Goal: Check status: Check status

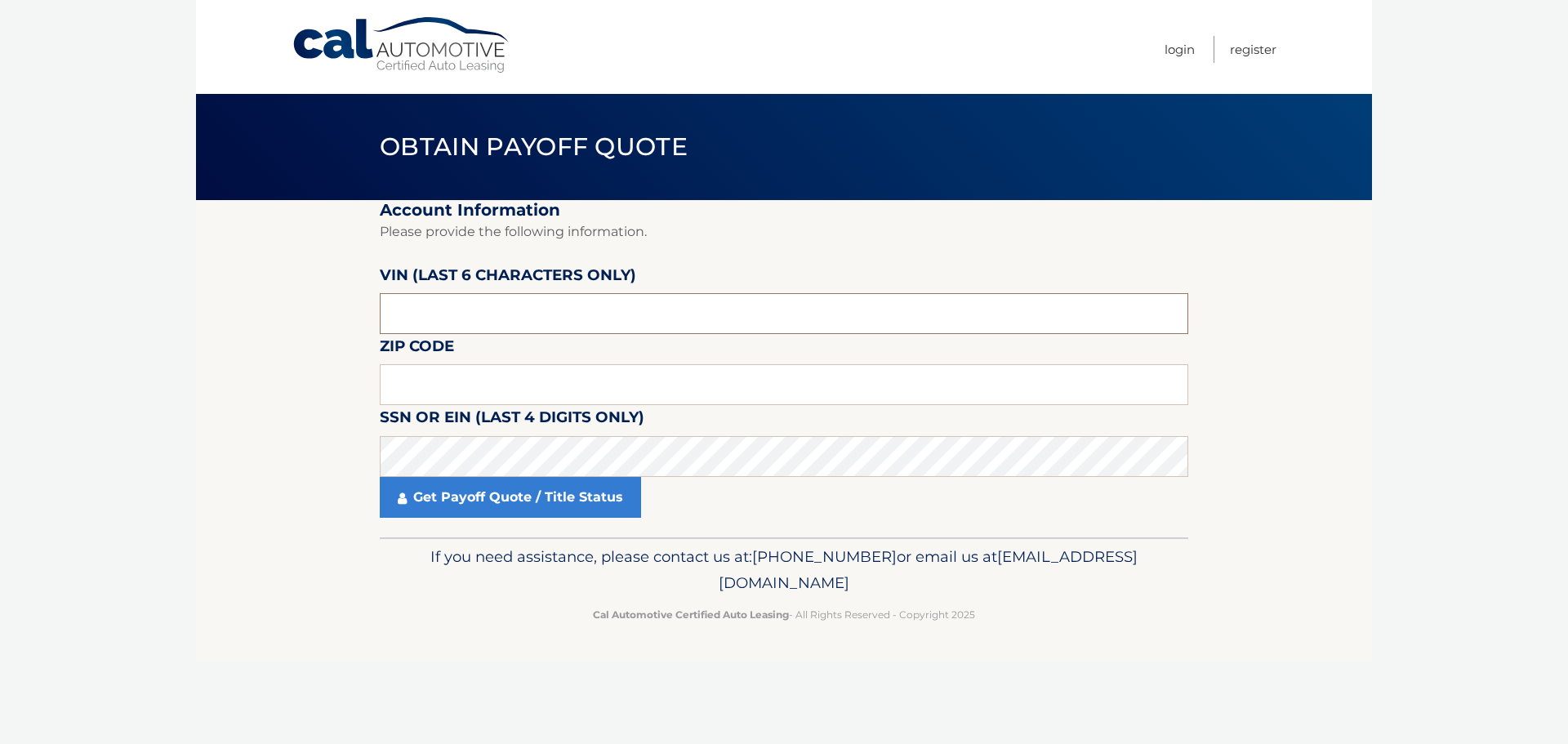
click at [403, 315] on input "text" at bounding box center [784, 313] width 808 height 41
type input "014053"
click at [442, 376] on input "text" at bounding box center [784, 384] width 808 height 41
type input "07731"
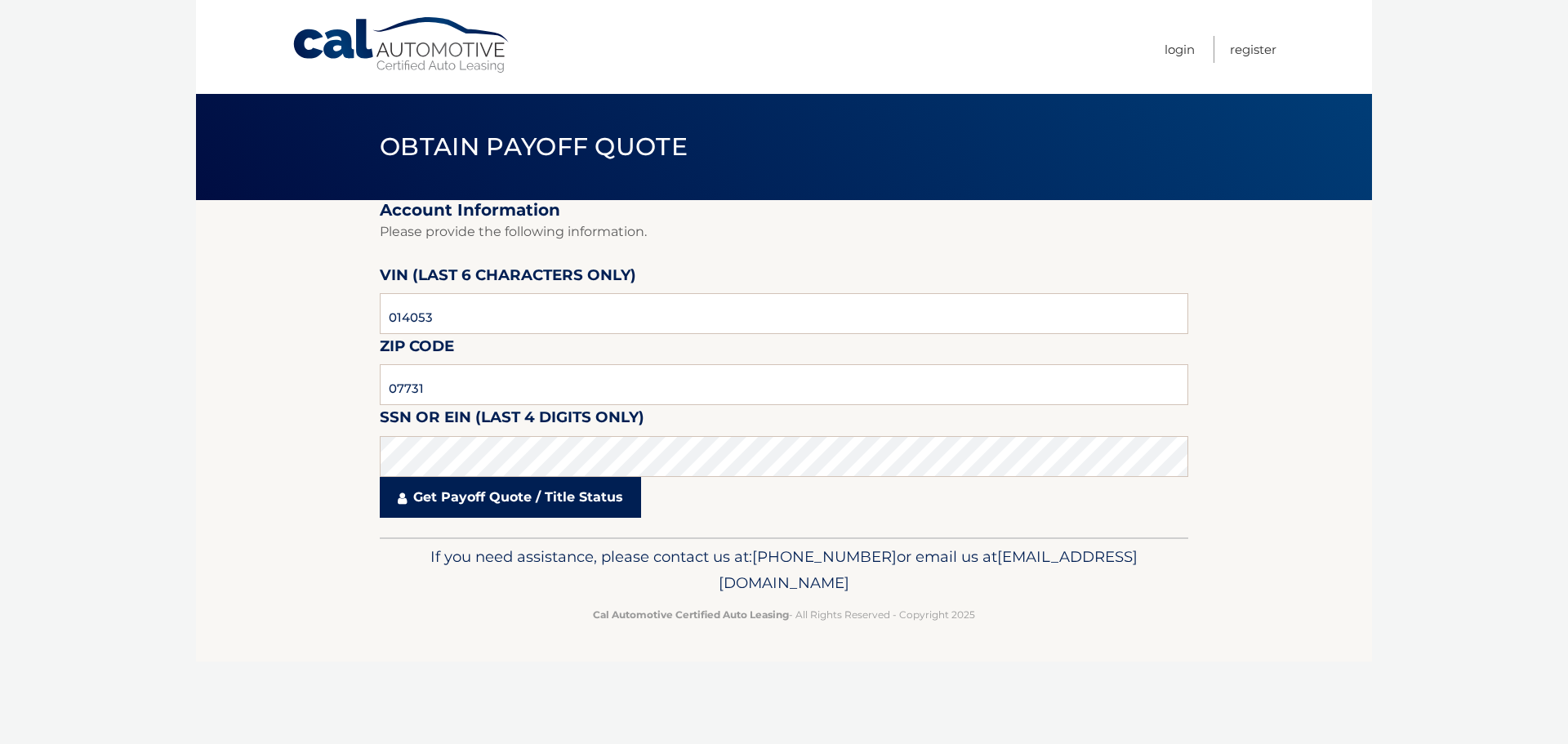
click at [445, 496] on link "Get Payoff Quote / Title Status" at bounding box center [510, 497] width 261 height 41
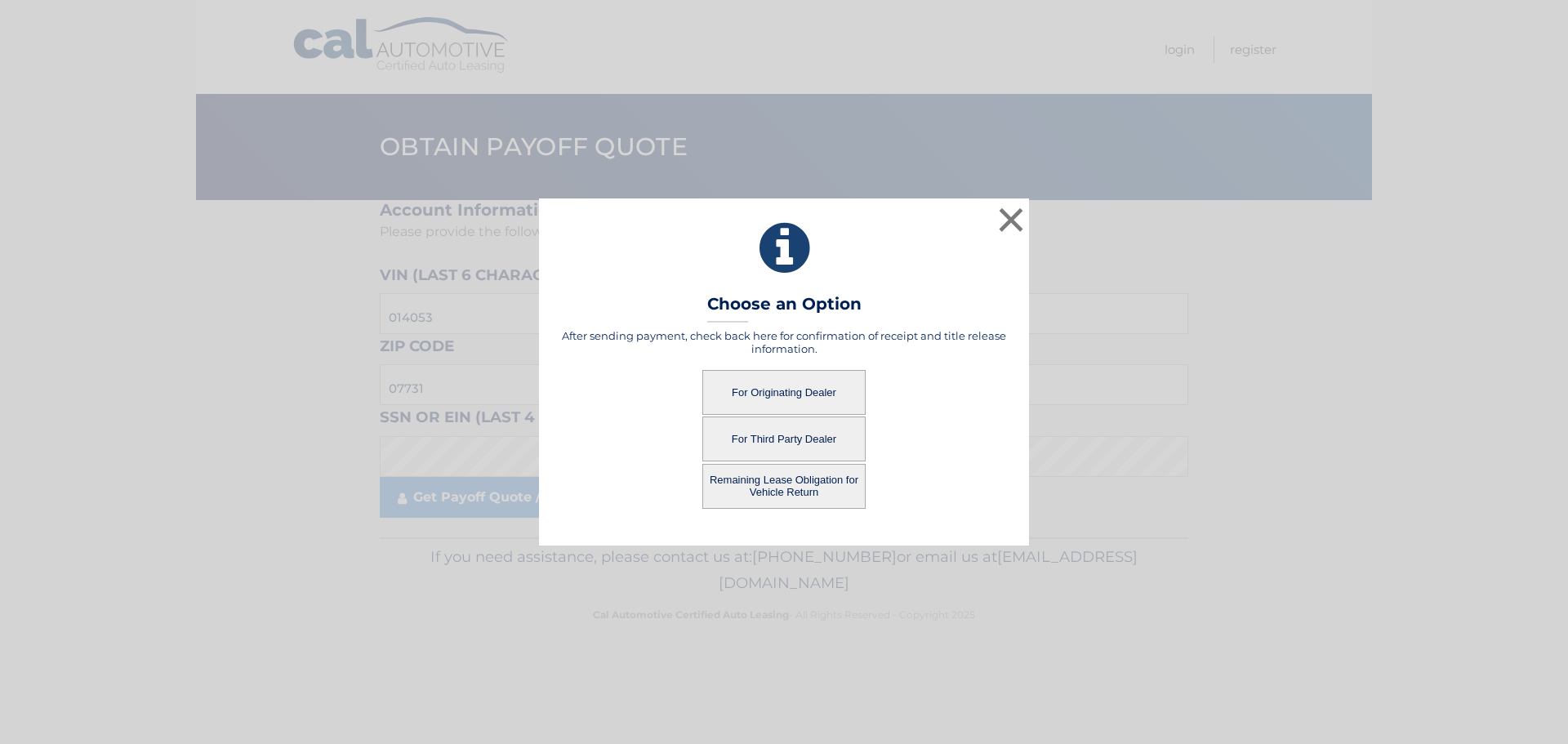
click at [756, 394] on button "For Originating Dealer" at bounding box center [784, 391] width 163 height 44
click at [761, 390] on button "For Originating Dealer" at bounding box center [784, 391] width 163 height 44
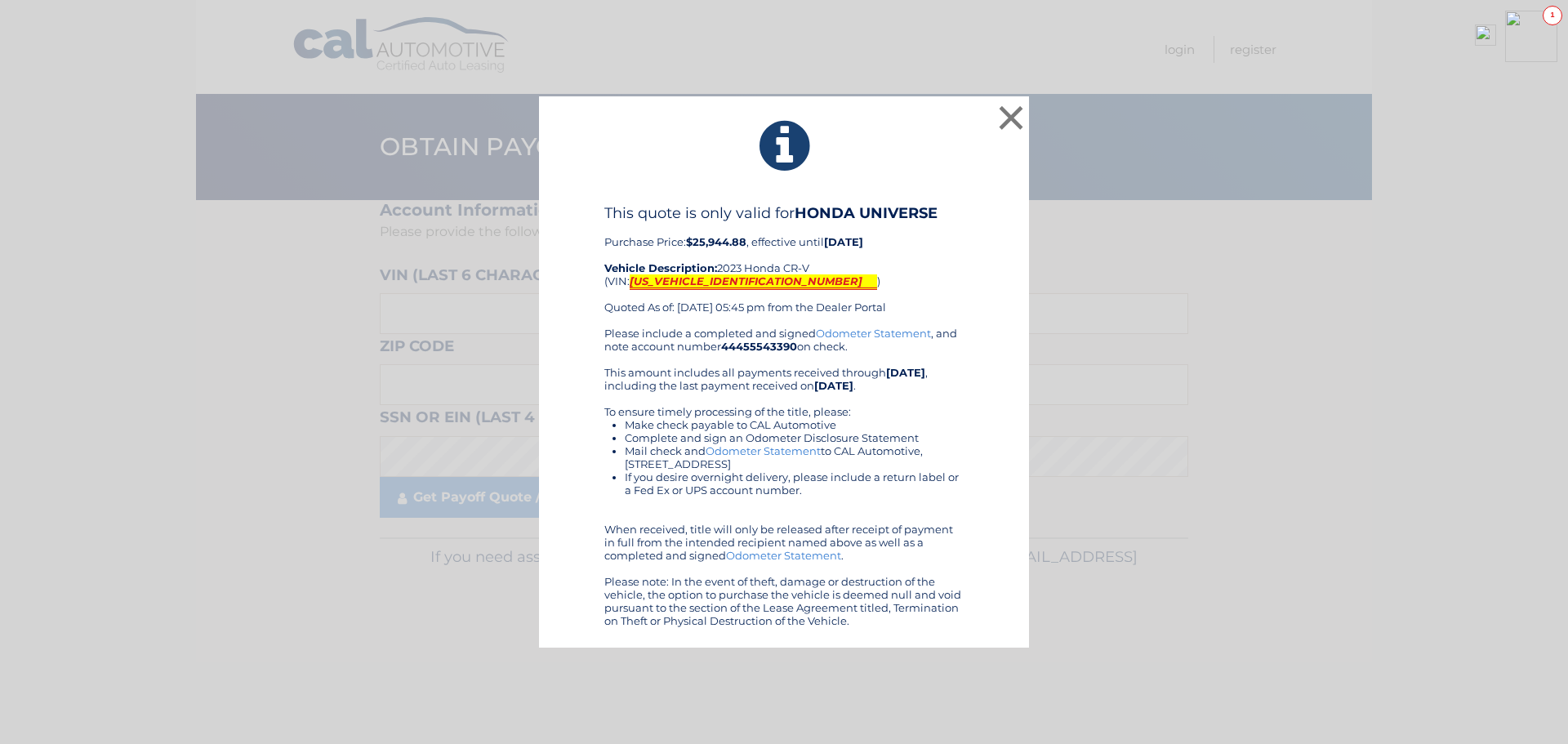
click at [681, 277] on mark "[US_VEHICLE_IDENTIFICATION_NUMBER]" at bounding box center [753, 283] width 247 height 16
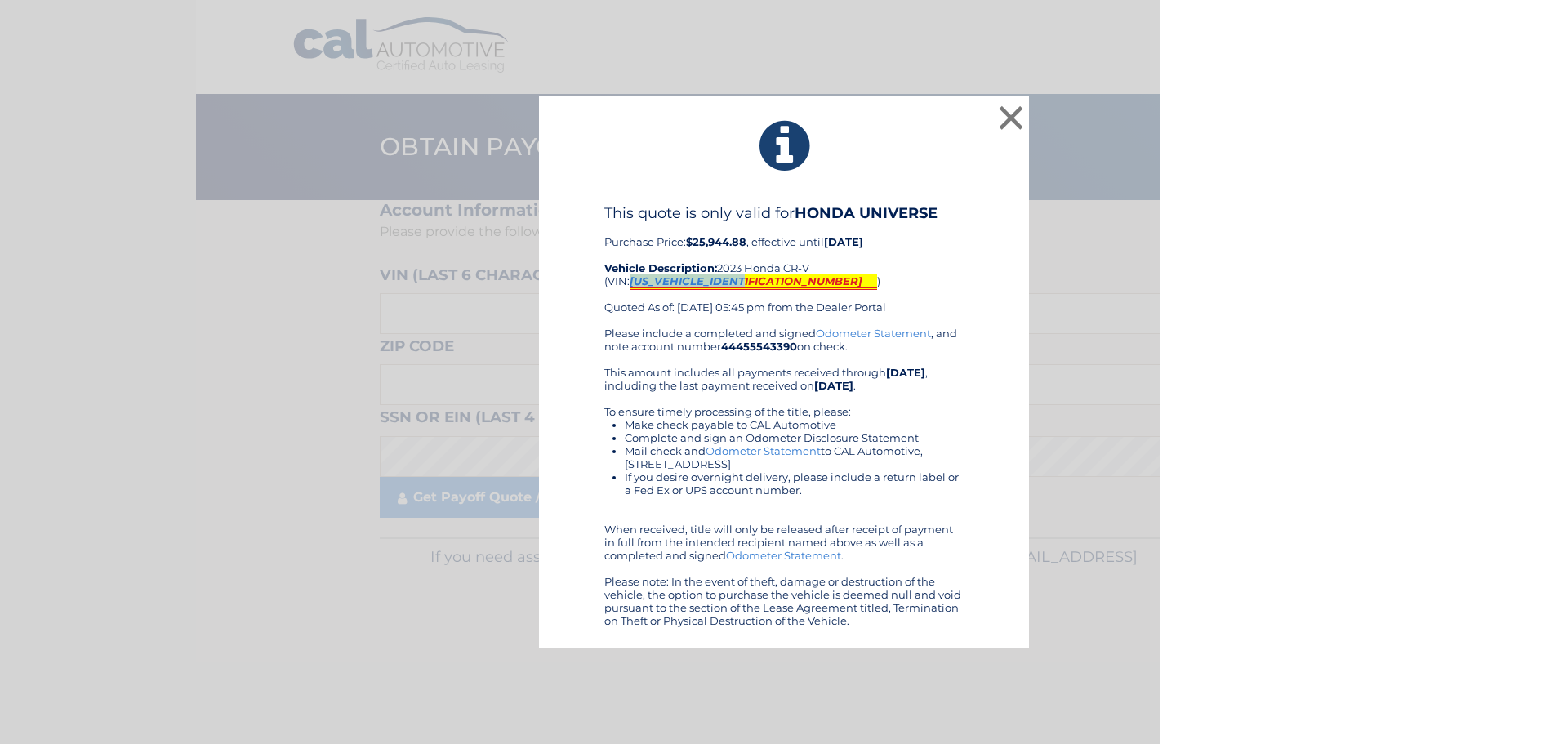
click at [681, 277] on mark "[US_VEHICLE_IDENTIFICATION_NUMBER]" at bounding box center [753, 283] width 247 height 16
copy mark "[US_VEHICLE_IDENTIFICATION_NUMBER]"
click at [1009, 120] on button "×" at bounding box center [1010, 117] width 33 height 33
